Goal: Find specific page/section: Find specific page/section

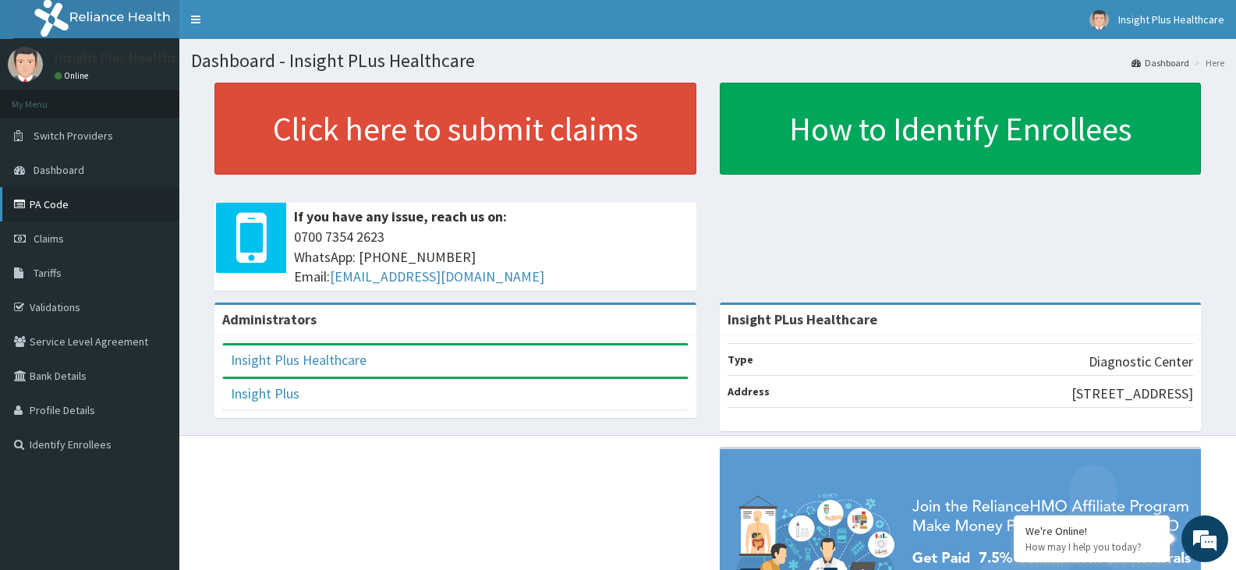
click at [70, 199] on link "PA Code" at bounding box center [89, 204] width 179 height 34
click at [70, 230] on link "Claims" at bounding box center [89, 238] width 179 height 34
